Goal: Information Seeking & Learning: Learn about a topic

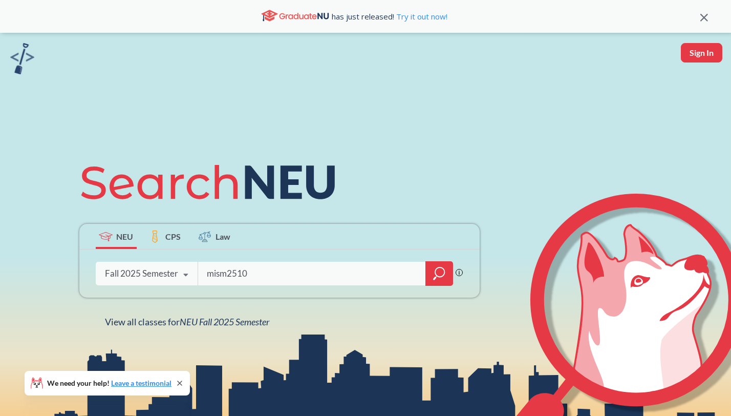
type input "mism2510"
click at [438, 273] on icon "magnifying glass" at bounding box center [439, 273] width 12 height 14
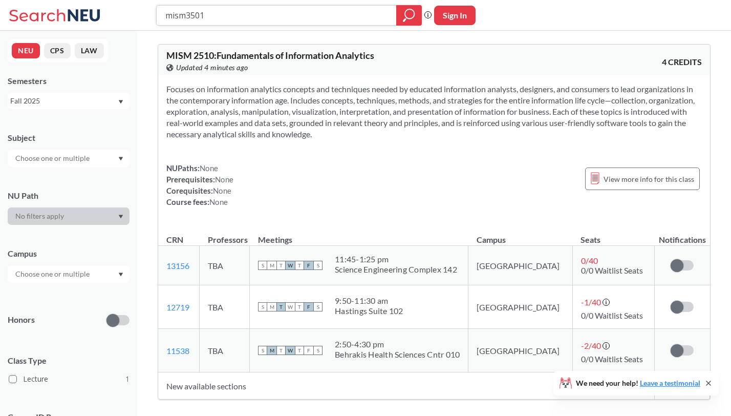
type input "mism3501"
click at [409, 14] on icon "magnifying glass" at bounding box center [409, 15] width 12 height 14
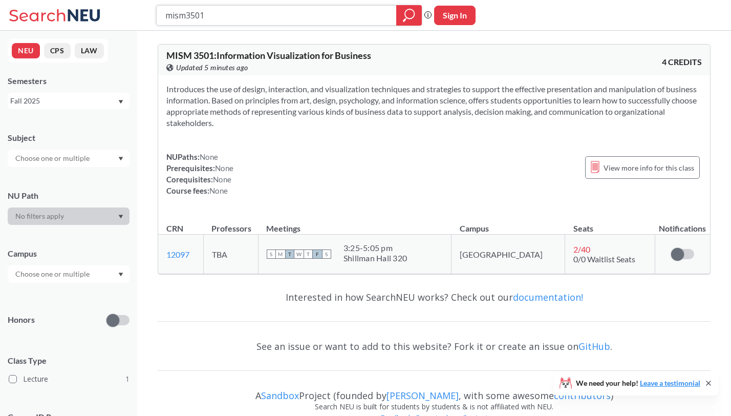
drag, startPoint x: 221, startPoint y: 17, endPoint x: 158, endPoint y: 11, distance: 63.2
click at [158, 11] on div "mism3501" at bounding box center [289, 15] width 266 height 20
paste input "ECON 2560"
type input "ECON 2560"
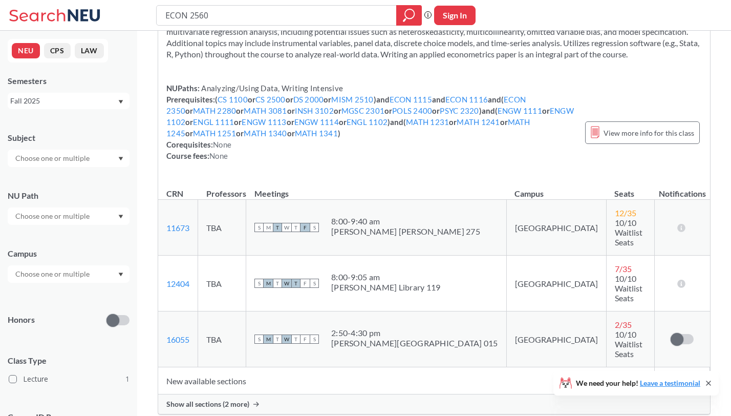
scroll to position [32, 0]
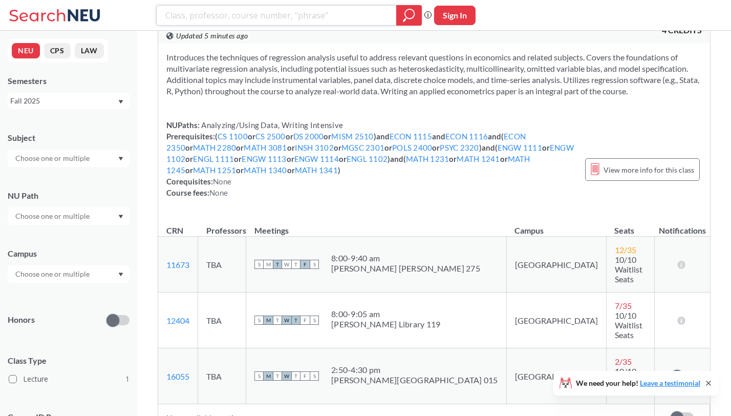
paste input "JRNL 3610"
type input "JRNL 3610"
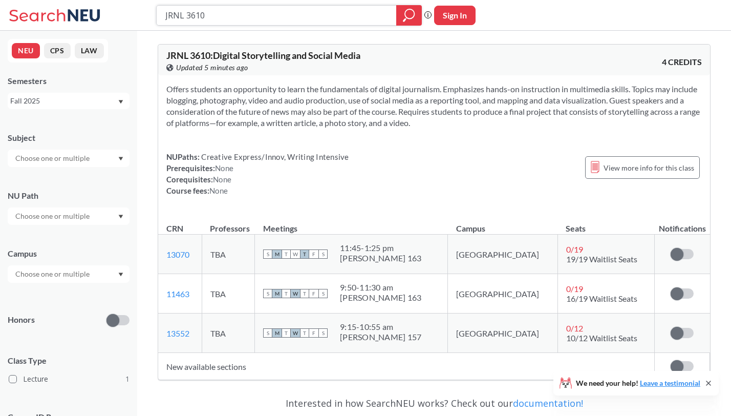
paste input "MISM 3403"
type input "JRNL 3610MISM 3403"
paste input "MISM 3403"
type input "MISM 3403"
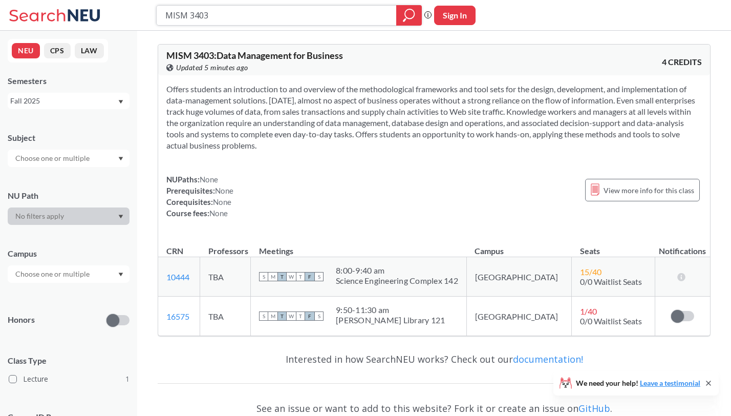
paste input "MISM 3515"
paste input "515"
type input "MISM 3515"
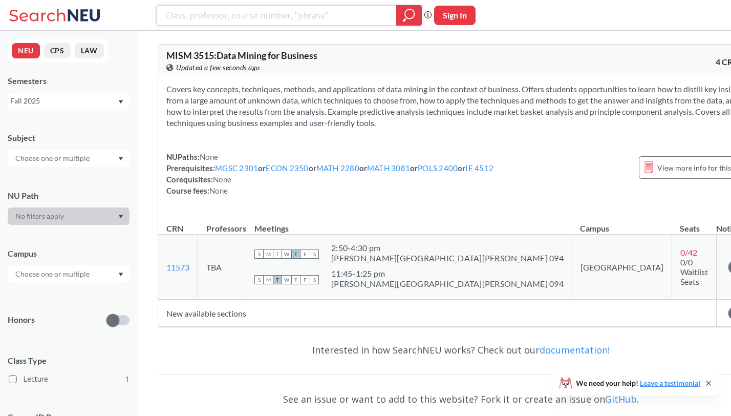
paste input "MISM 4983"
type input "MISM 4983"
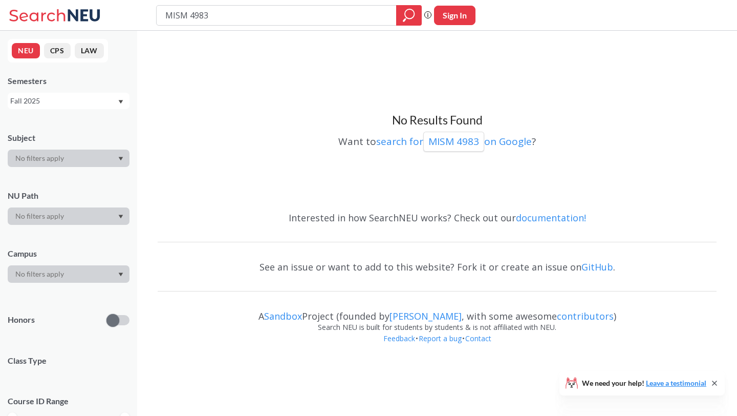
click at [294, 24] on div "MISM 4983" at bounding box center [289, 15] width 266 height 20
click at [288, 21] on input "MISM 4983" at bounding box center [276, 15] width 225 height 17
paste input "PHIL 1300"
type input "PHIL 1300"
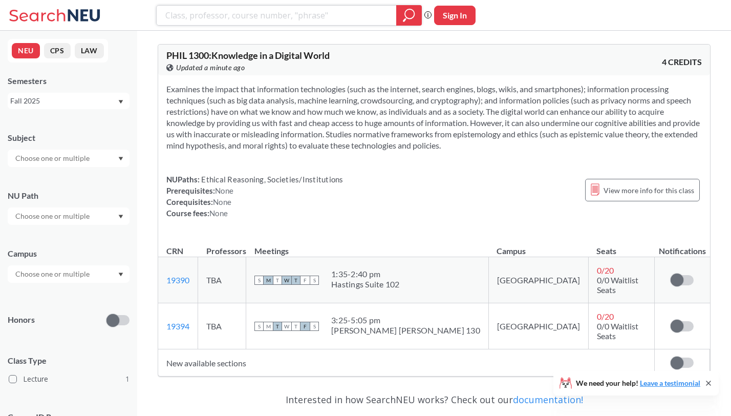
paste input "PHIL 1145"
type input "PHIL 1145"
click at [415, 14] on div at bounding box center [409, 15] width 26 height 20
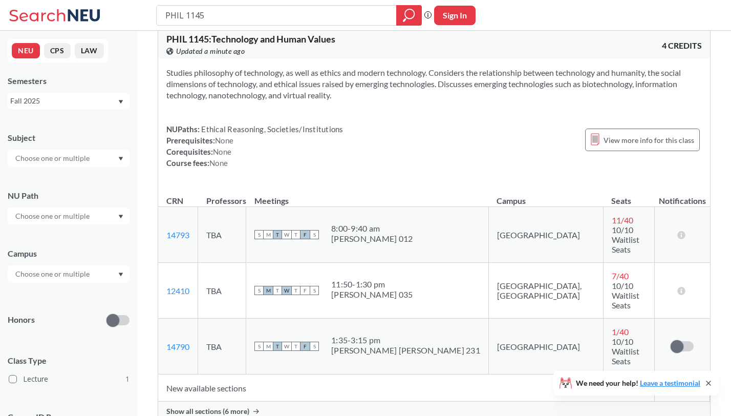
scroll to position [45, 0]
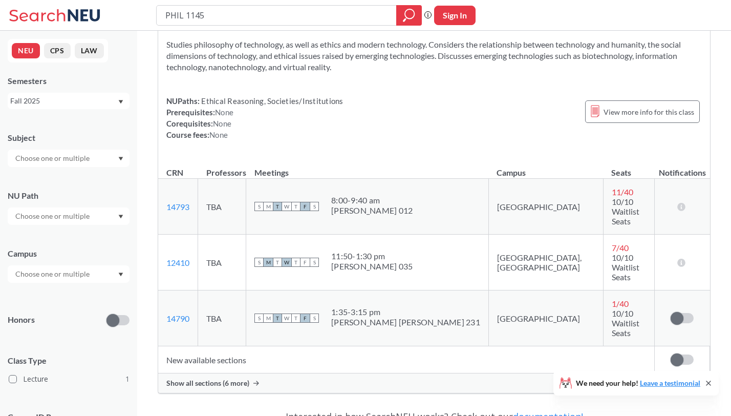
click at [216, 346] on td "New available sections" at bounding box center [406, 359] width 496 height 27
click at [226, 378] on span "Show all sections (6 more)" at bounding box center [207, 382] width 83 height 9
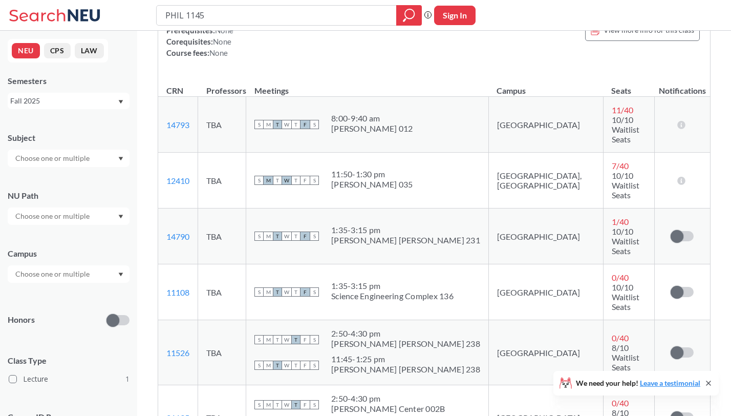
scroll to position [123, 0]
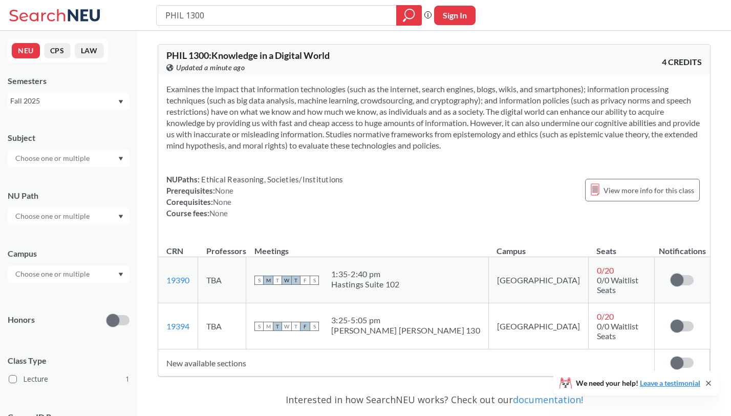
type input "MISM 4983"
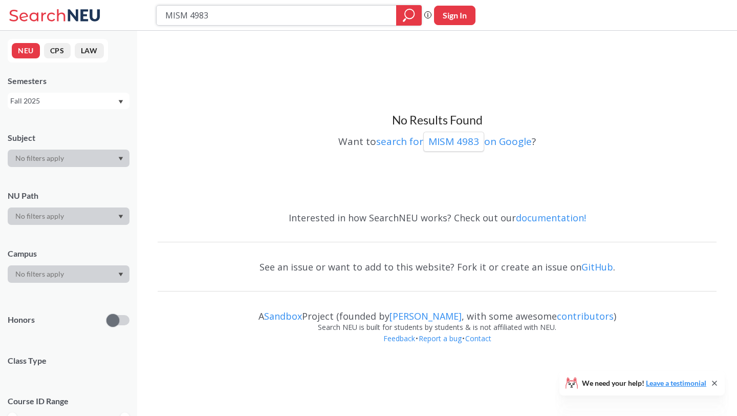
click at [257, 21] on input "MISM 4983" at bounding box center [276, 15] width 225 height 17
paste input "INMI 2710"
type input "INMI 2710"
click at [405, 15] on icon "magnifying glass" at bounding box center [409, 15] width 12 height 14
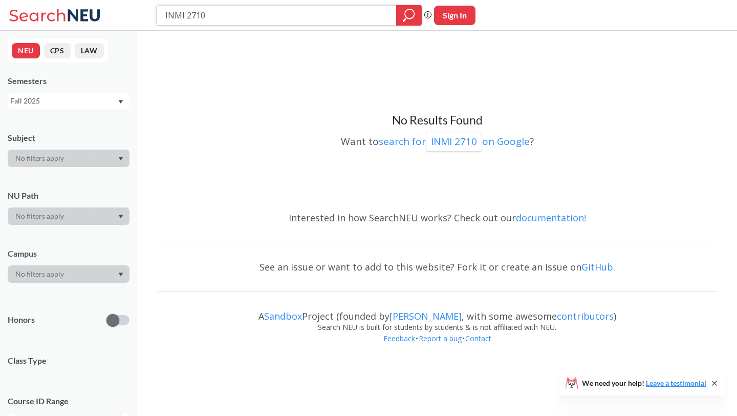
click at [405, 15] on icon "magnifying glass" at bounding box center [409, 15] width 12 height 14
click at [308, 11] on input "INMI 2710" at bounding box center [276, 15] width 225 height 17
paste input "ORGB 3203"
type input "ORGB 3203"
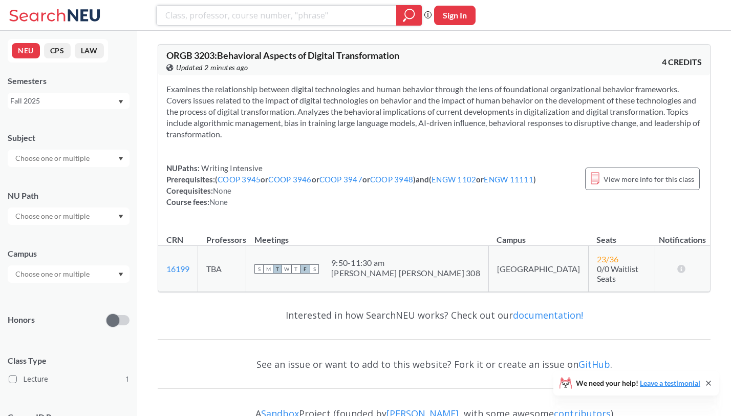
paste input "MKTG 4604"
type input "MKTG 4604"
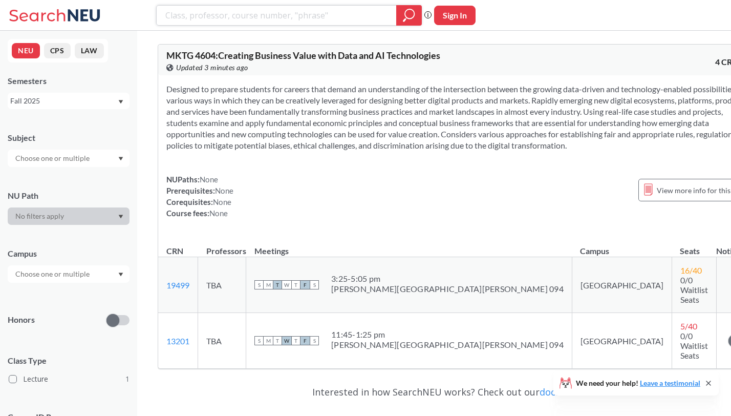
paste input "INMI 2710"
type input "INMI 2710"
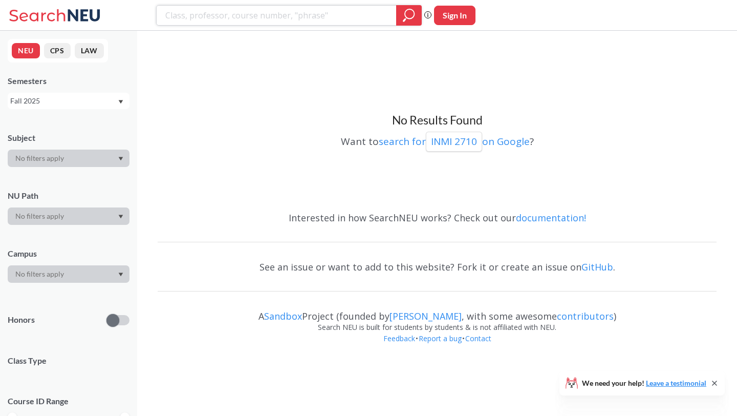
paste input "PHIL 1145"
type input "PHIL 1145"
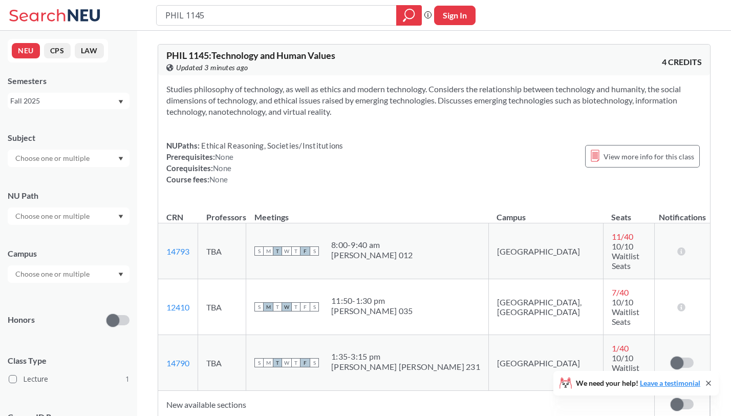
click at [225, 389] on div "PHIL 1145 : Technology and Human Values View this course on Banner. Updated 3 m…" at bounding box center [434, 241] width 553 height 410
click at [282, 13] on input "PHIL 1145" at bounding box center [276, 15] width 225 height 17
paste input "PHIL 1300"
type input "PHIL 1300"
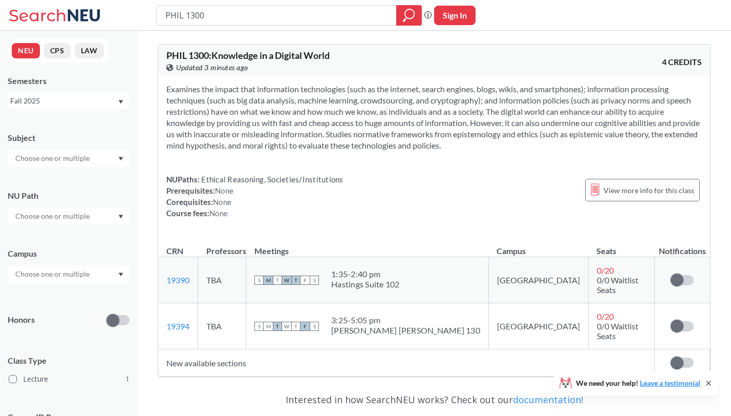
click at [200, 352] on td "New available sections" at bounding box center [406, 362] width 496 height 27
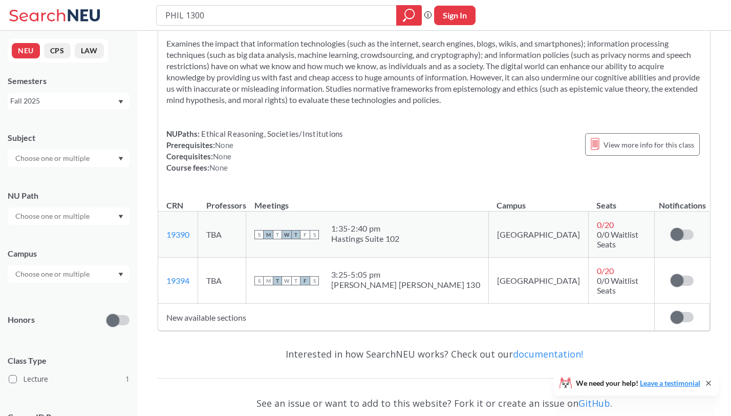
scroll to position [72, 0]
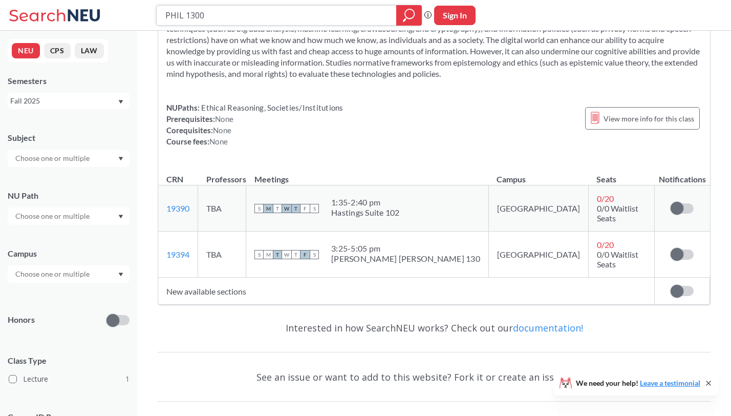
click at [249, 21] on input "PHIL 1300" at bounding box center [276, 15] width 225 height 17
paste input "HLTH 5800"
type input "HLTH 5800"
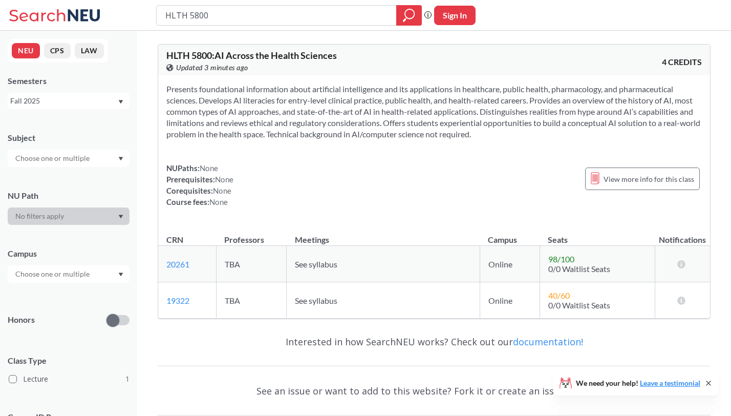
scroll to position [10, 0]
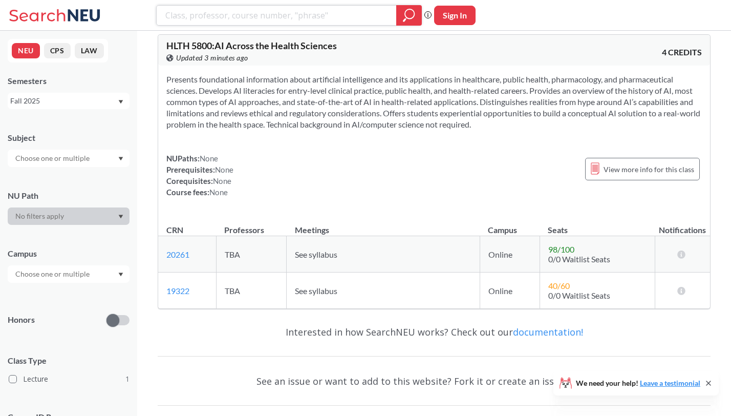
paste input "MKTG 4604"
type input "MKTG 4604"
click at [407, 23] on div at bounding box center [409, 15] width 26 height 20
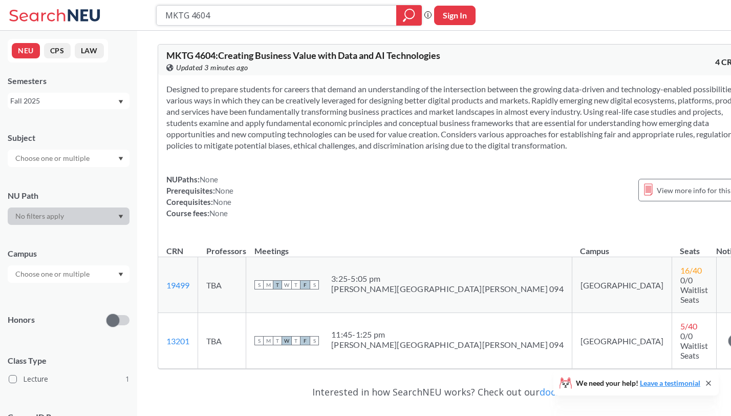
click at [257, 13] on input "MKTG 4604" at bounding box center [276, 15] width 225 height 17
paste input "INTL 2600"
type input "INTL 2600"
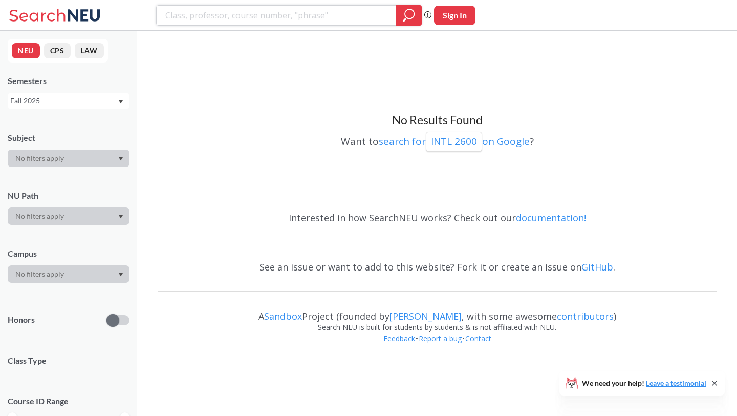
paste input "INMI 2710"
click at [435, 140] on p "INMI 2710" at bounding box center [454, 142] width 46 height 14
click at [190, 18] on input "INMI 2710" at bounding box center [276, 15] width 225 height 17
type input "INMI2710"
click at [414, 16] on icon "magnifying glass" at bounding box center [409, 13] width 9 height 9
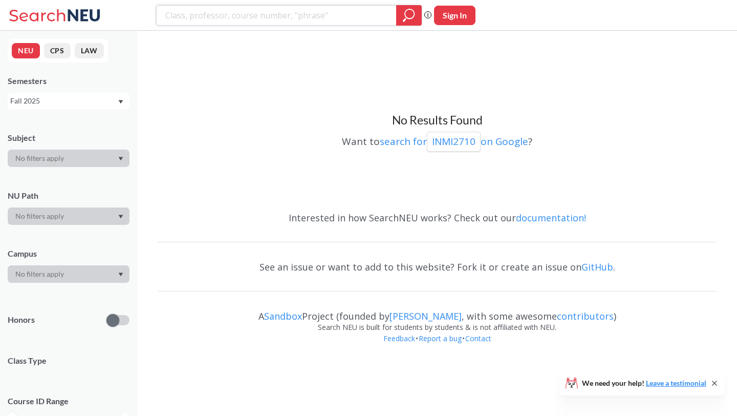
paste input "FINA 4390"
type input "FINA 4390"
click at [403, 21] on icon "magnifying glass" at bounding box center [409, 15] width 12 height 14
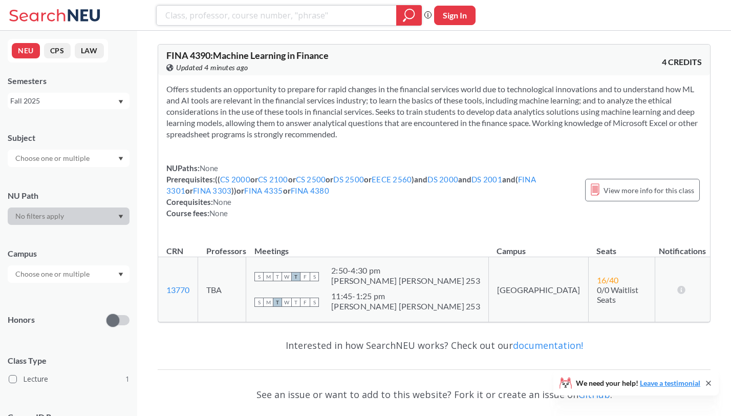
paste input "BUSN 3501"
type input "BUSN 3501"
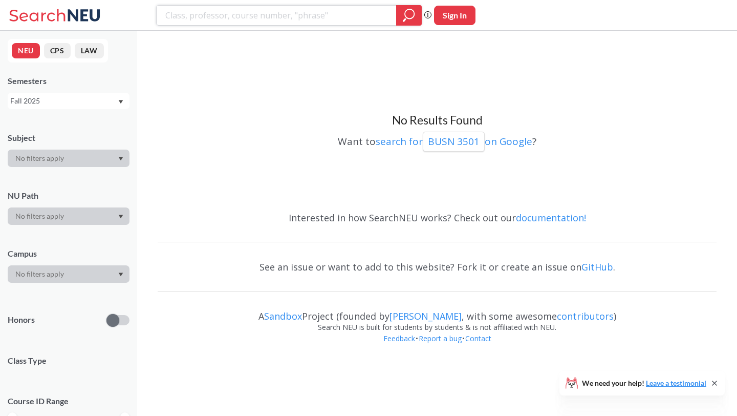
paste input "HLTH 5800"
type input "HLTH 5800"
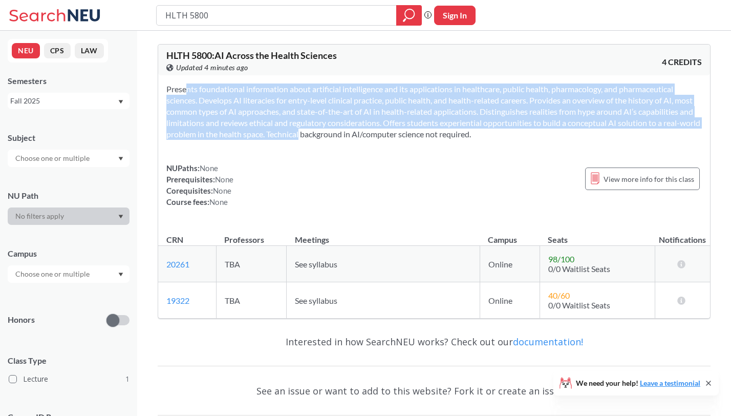
drag, startPoint x: 268, startPoint y: 77, endPoint x: 370, endPoint y: 131, distance: 116.3
click at [370, 131] on div "Presents foundational information about artificial intelligence and its applica…" at bounding box center [434, 149] width 552 height 148
click at [370, 131] on section "Presents foundational information about artificial intelligence and its applica…" at bounding box center [433, 111] width 535 height 56
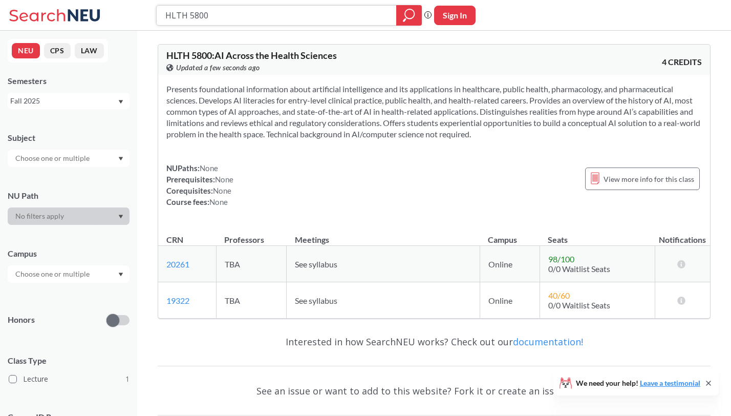
click at [232, 11] on input "HLTH 5800" at bounding box center [276, 15] width 225 height 17
